Goal: Task Accomplishment & Management: Complete application form

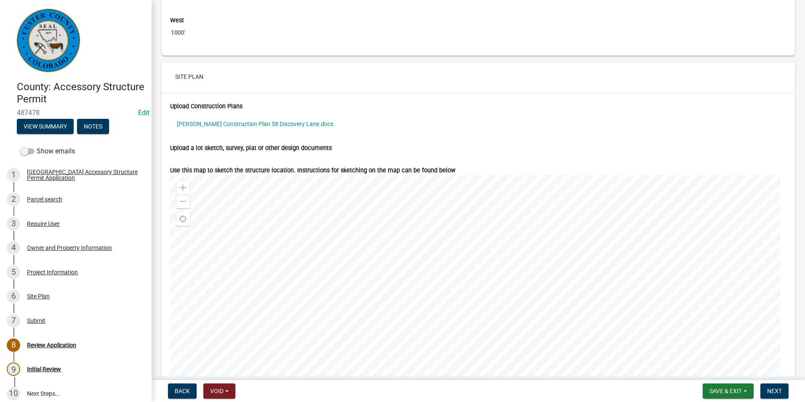
scroll to position [3033, 0]
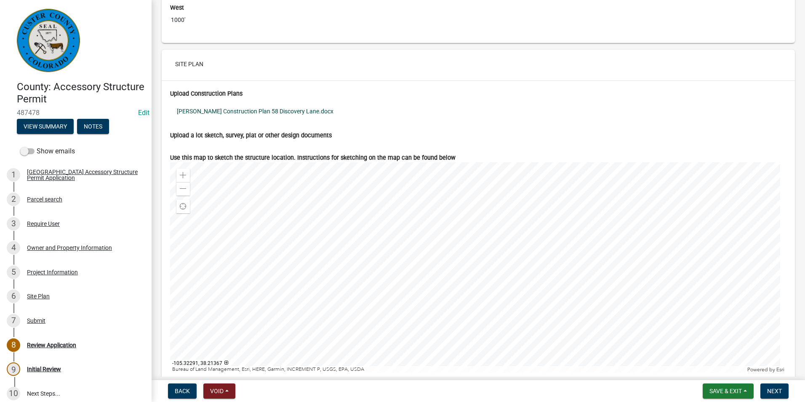
click at [277, 115] on link "[PERSON_NAME] Construction Plan 58 Discovery Lane.docx" at bounding box center [478, 111] width 617 height 19
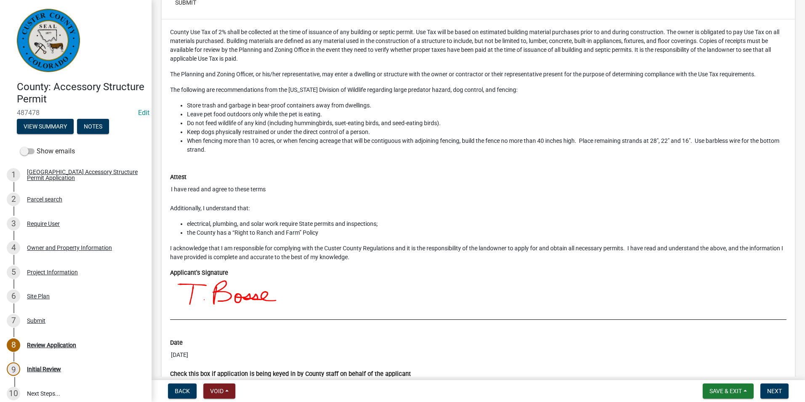
scroll to position [3751, 0]
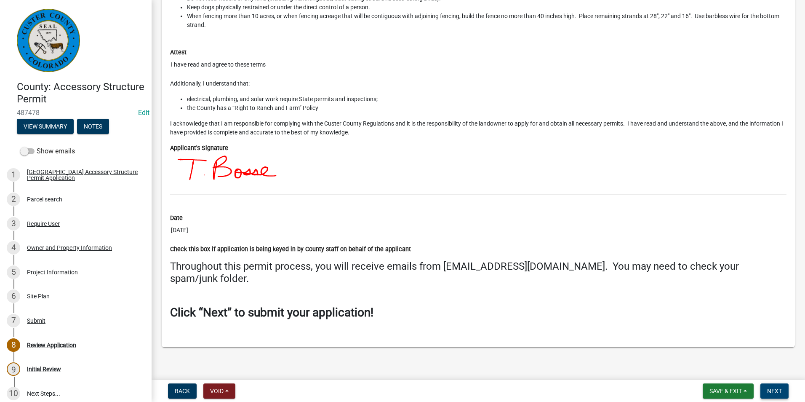
click at [776, 389] on span "Next" at bounding box center [774, 391] width 15 height 7
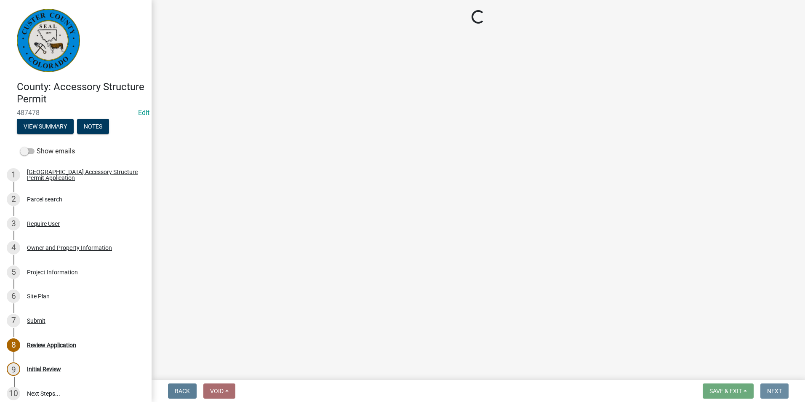
scroll to position [0, 0]
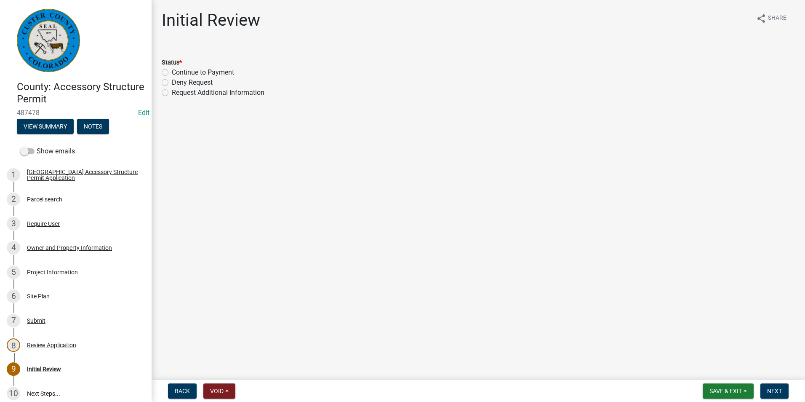
click at [172, 72] on label "Continue to Payment" at bounding box center [203, 72] width 62 height 10
click at [172, 72] on input "Continue to Payment" at bounding box center [174, 69] width 5 height 5
radio input "true"
click at [773, 389] on span "Next" at bounding box center [774, 391] width 15 height 7
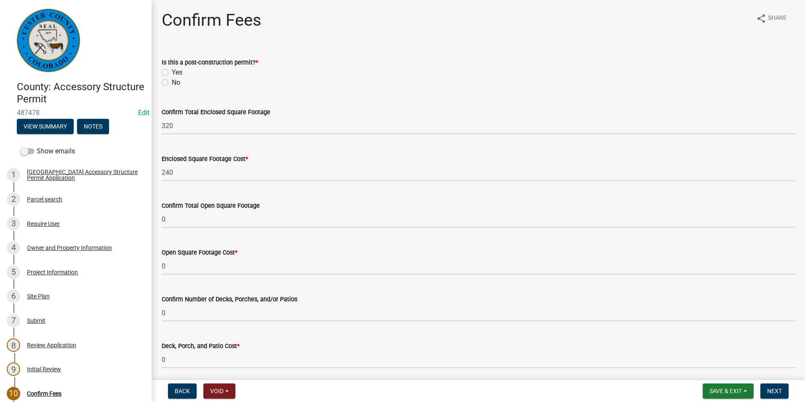
click at [172, 83] on label "No" at bounding box center [176, 83] width 8 height 10
click at [172, 83] on input "No" at bounding box center [174, 80] width 5 height 5
radio input "true"
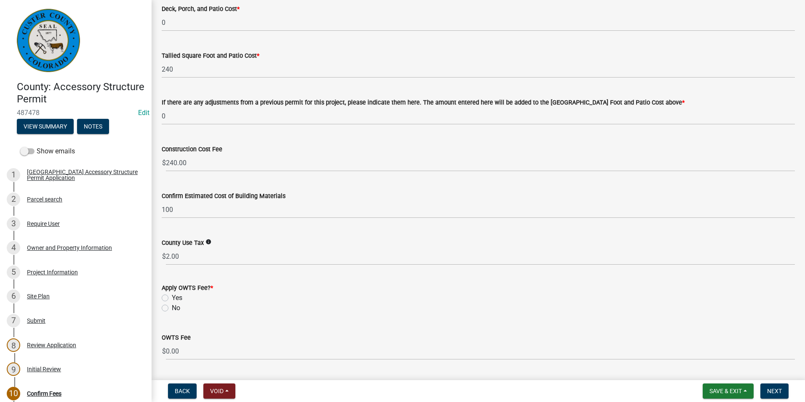
scroll to position [361, 0]
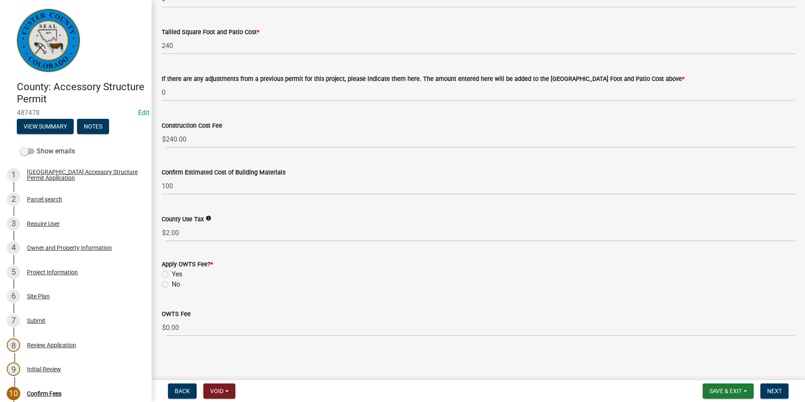
click at [166, 288] on div "No" at bounding box center [479, 284] width 634 height 10
click at [172, 286] on label "No" at bounding box center [176, 284] width 8 height 10
click at [172, 285] on input "No" at bounding box center [174, 281] width 5 height 5
radio input "true"
click at [773, 388] on span "Next" at bounding box center [774, 391] width 15 height 7
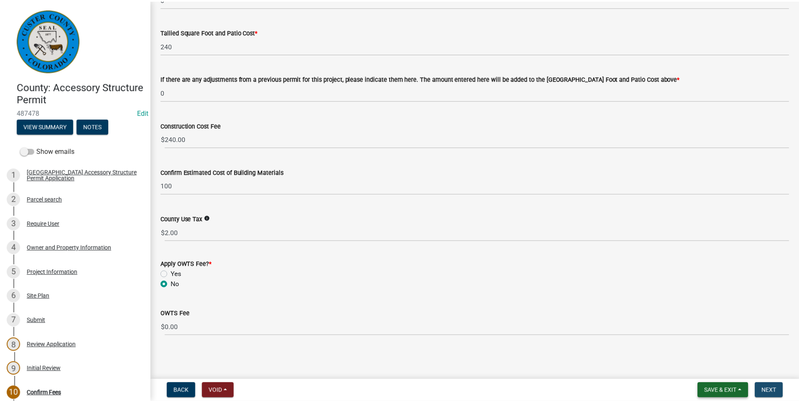
scroll to position [0, 0]
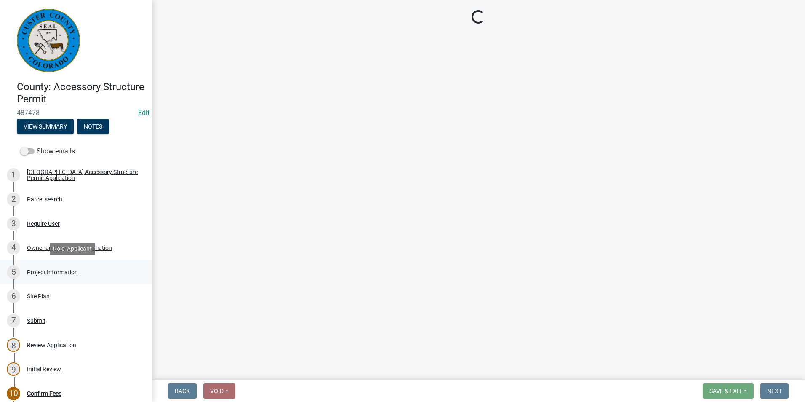
select select "3: 3"
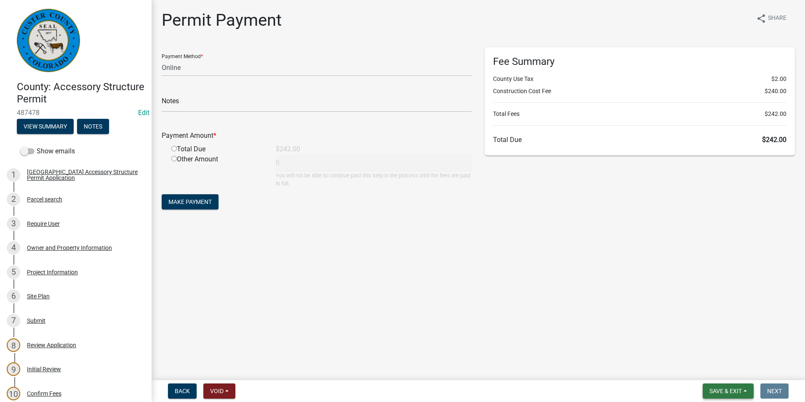
click at [719, 388] on span "Save & Exit" at bounding box center [726, 391] width 32 height 7
click at [717, 373] on button "Save & Exit" at bounding box center [720, 369] width 67 height 20
